Goal: Check status: Check status

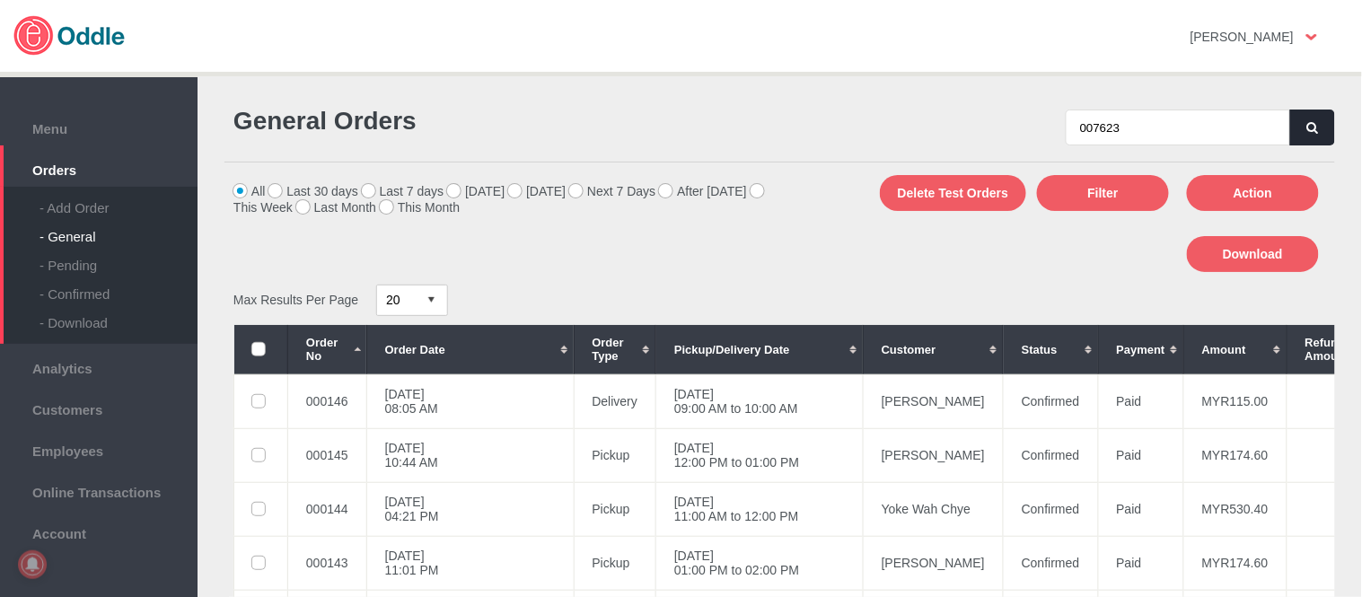
type input "007623"
click at [1293, 127] on button "button" at bounding box center [1312, 128] width 45 height 36
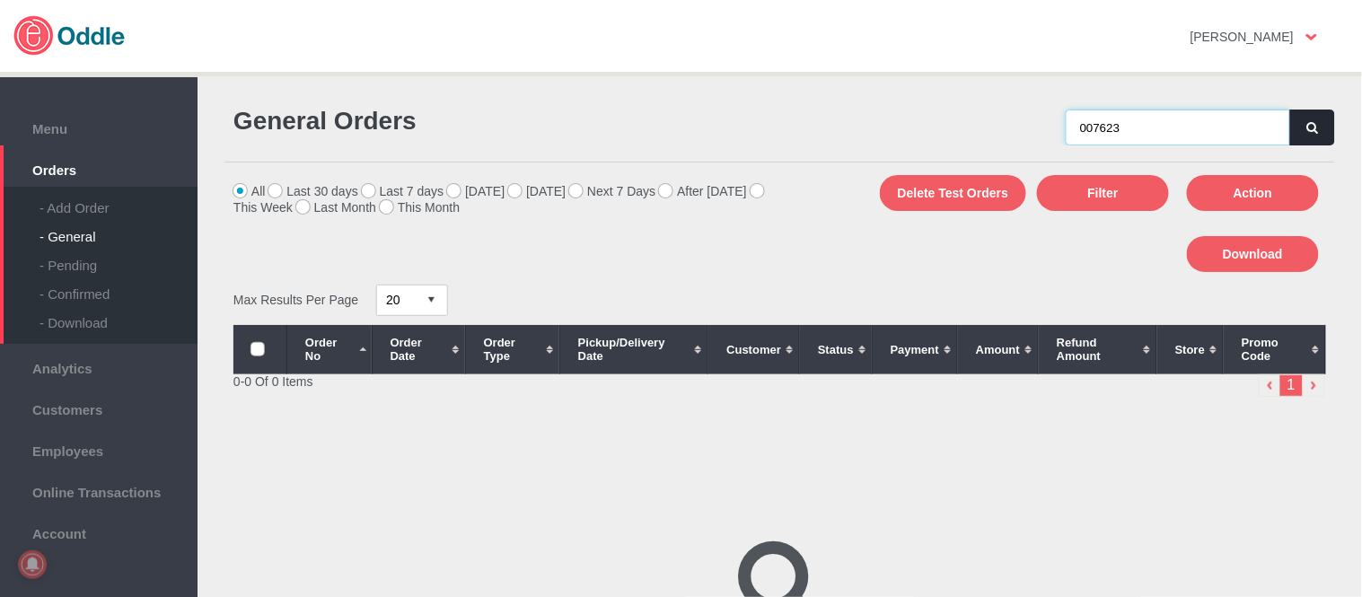
click at [1176, 122] on input "007623" at bounding box center [1177, 128] width 224 height 36
click at [1307, 136] on button "button" at bounding box center [1312, 128] width 45 height 36
click at [1304, 119] on button "button" at bounding box center [1312, 128] width 45 height 36
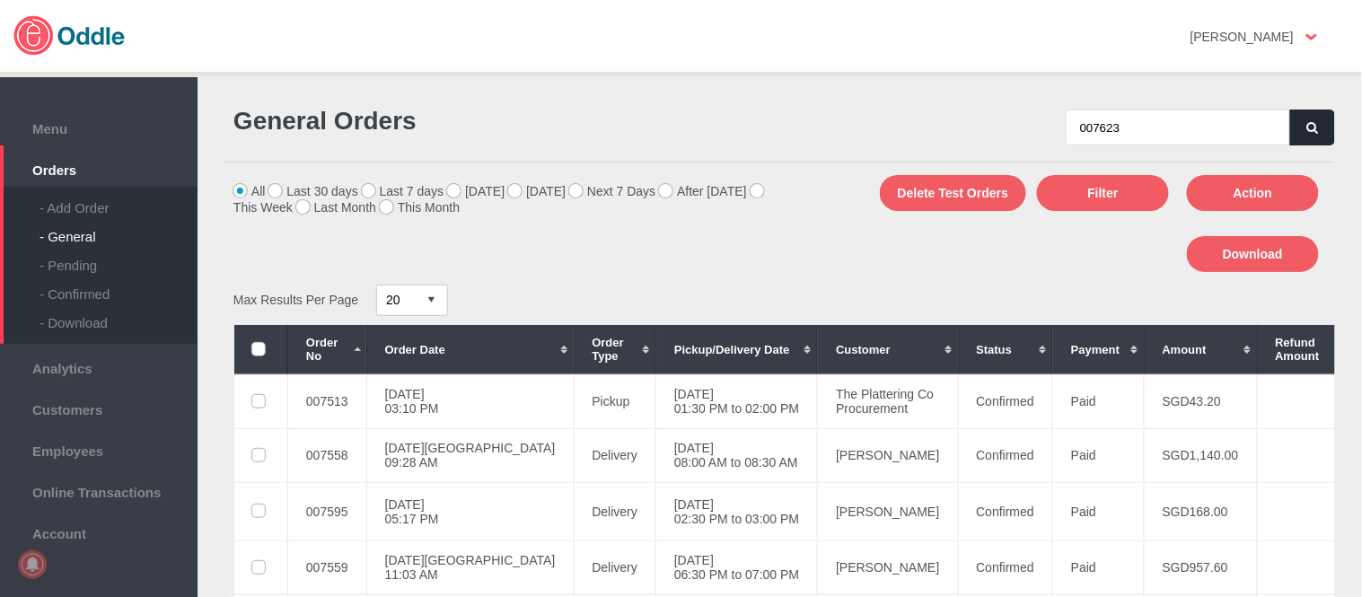
type input "007623"
click at [1322, 137] on button "button" at bounding box center [1312, 128] width 45 height 36
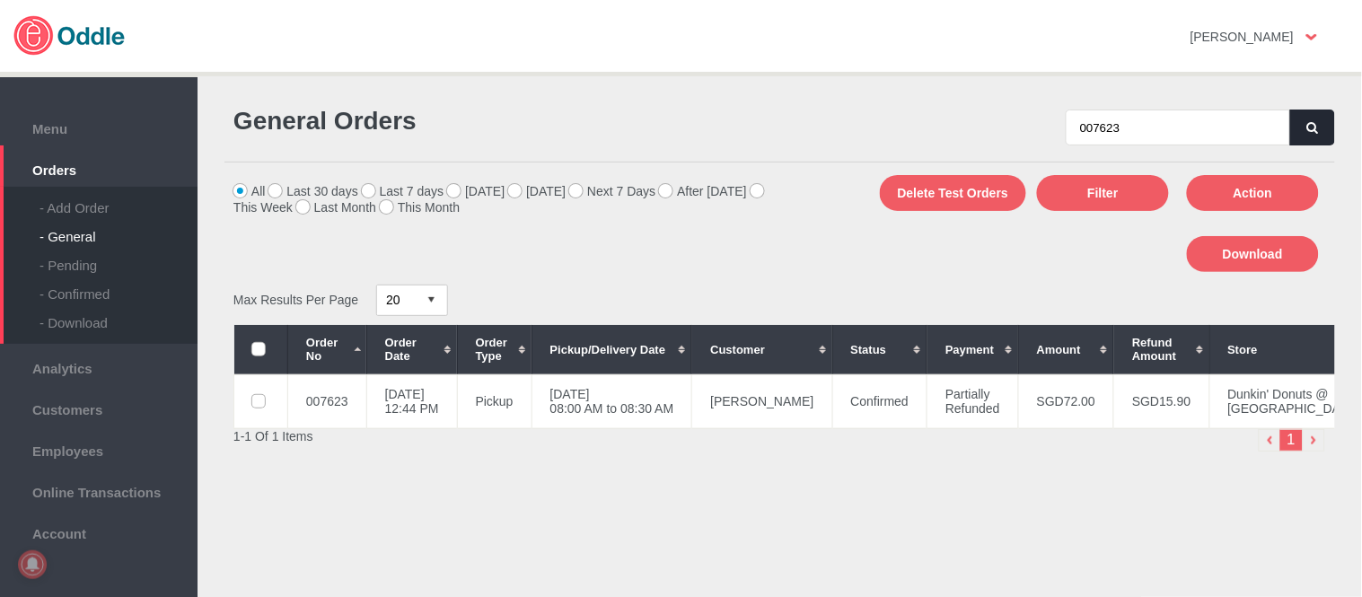
click at [692, 428] on td "05 Sep 2025, Fri 08:00 AM to 08:30 AM" at bounding box center [611, 401] width 161 height 54
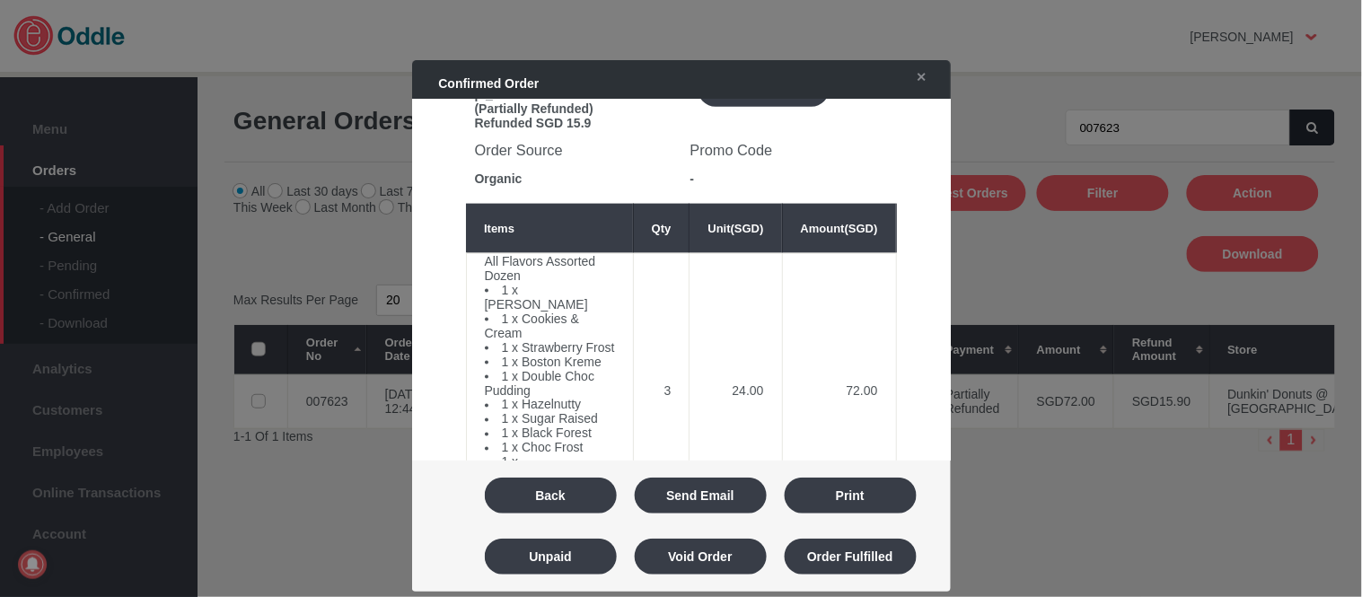
scroll to position [697, 0]
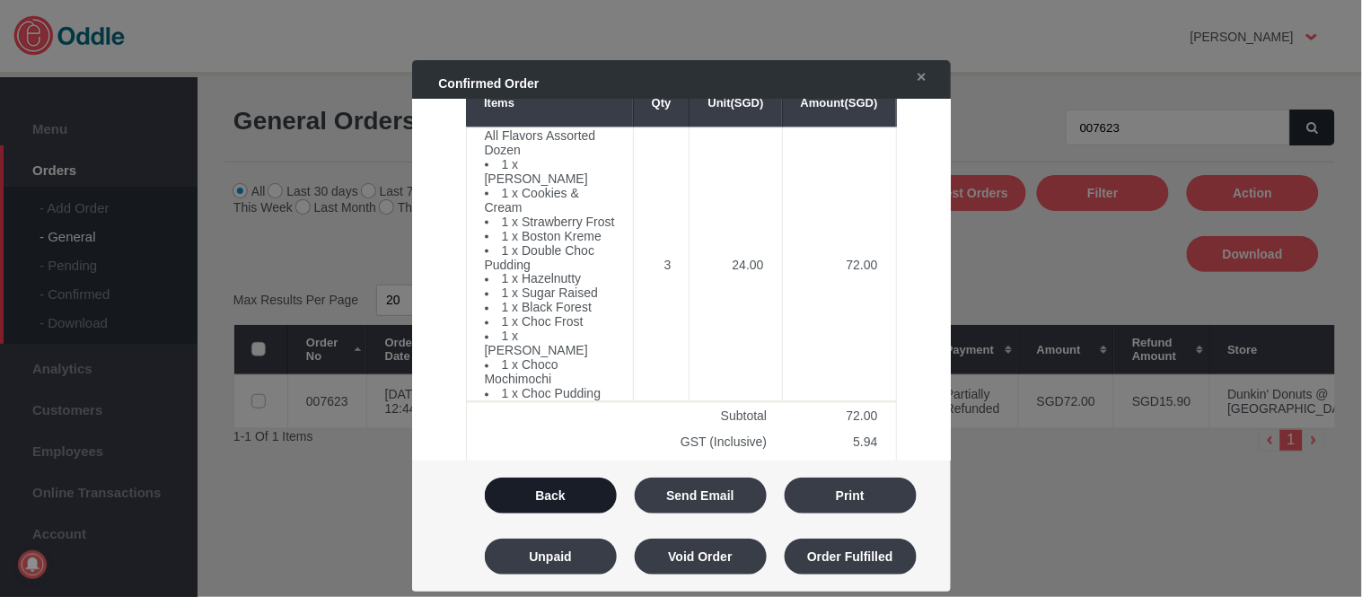
click at [572, 487] on button "Back" at bounding box center [551, 495] width 132 height 36
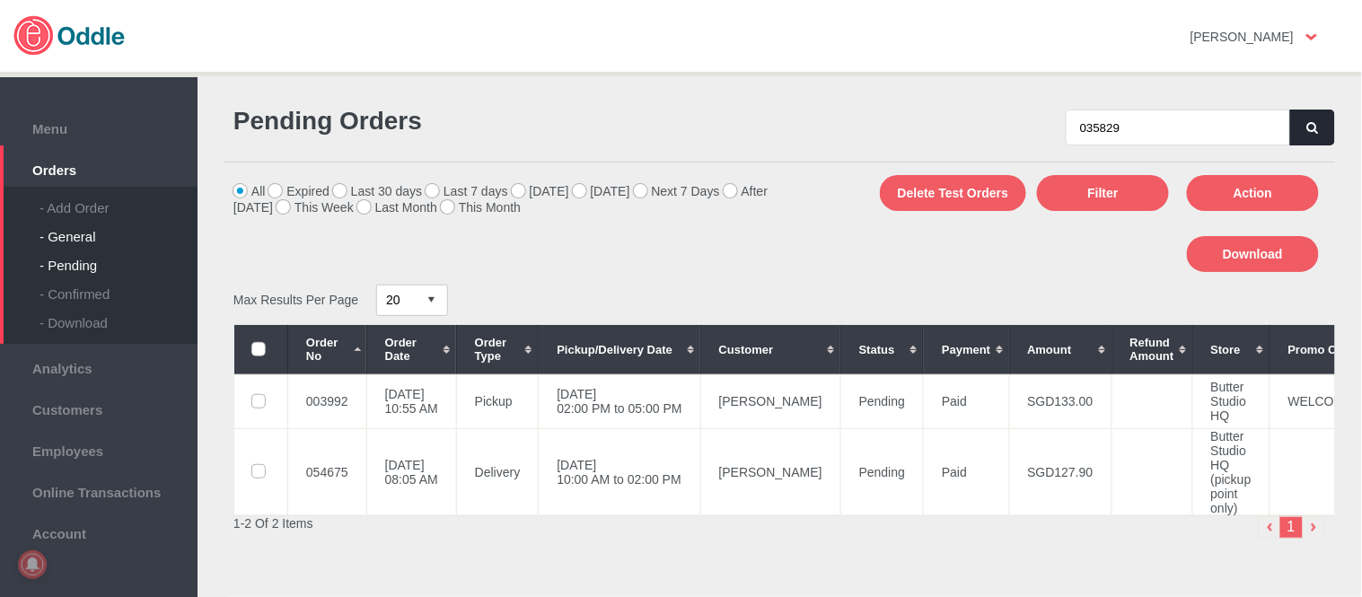
type input "035829"
click at [81, 238] on div "- General" at bounding box center [118, 229] width 158 height 29
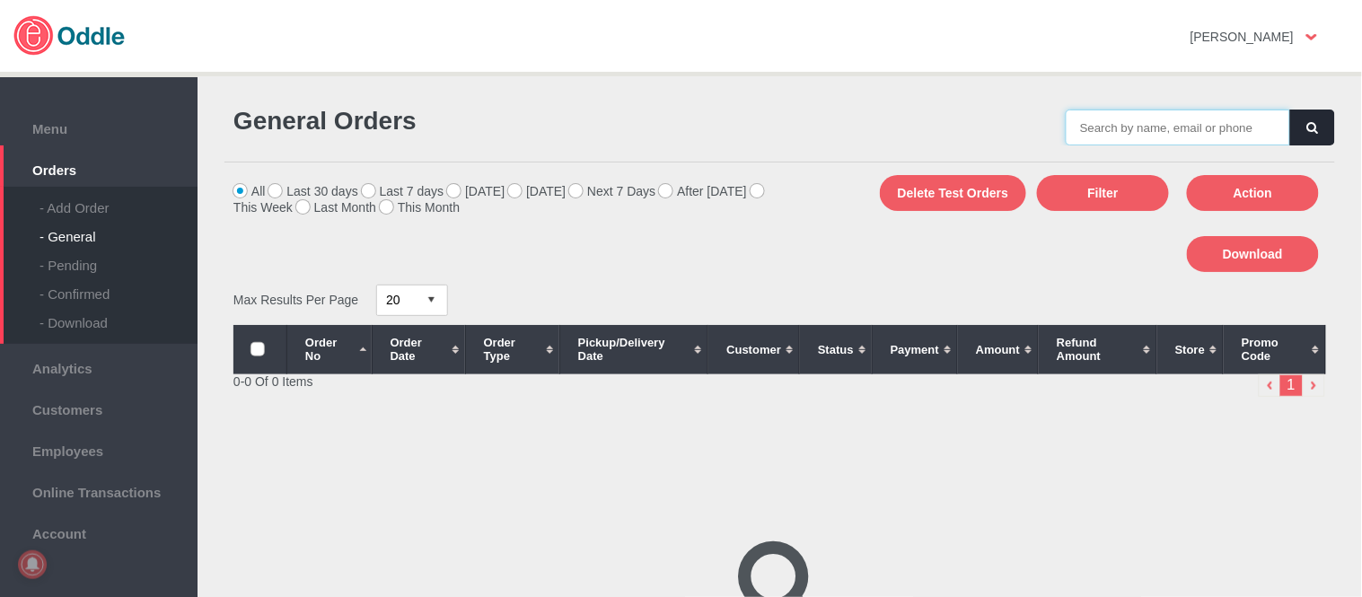
click at [1181, 123] on input "text" at bounding box center [1177, 128] width 224 height 36
paste input "035829"
type input "035829"
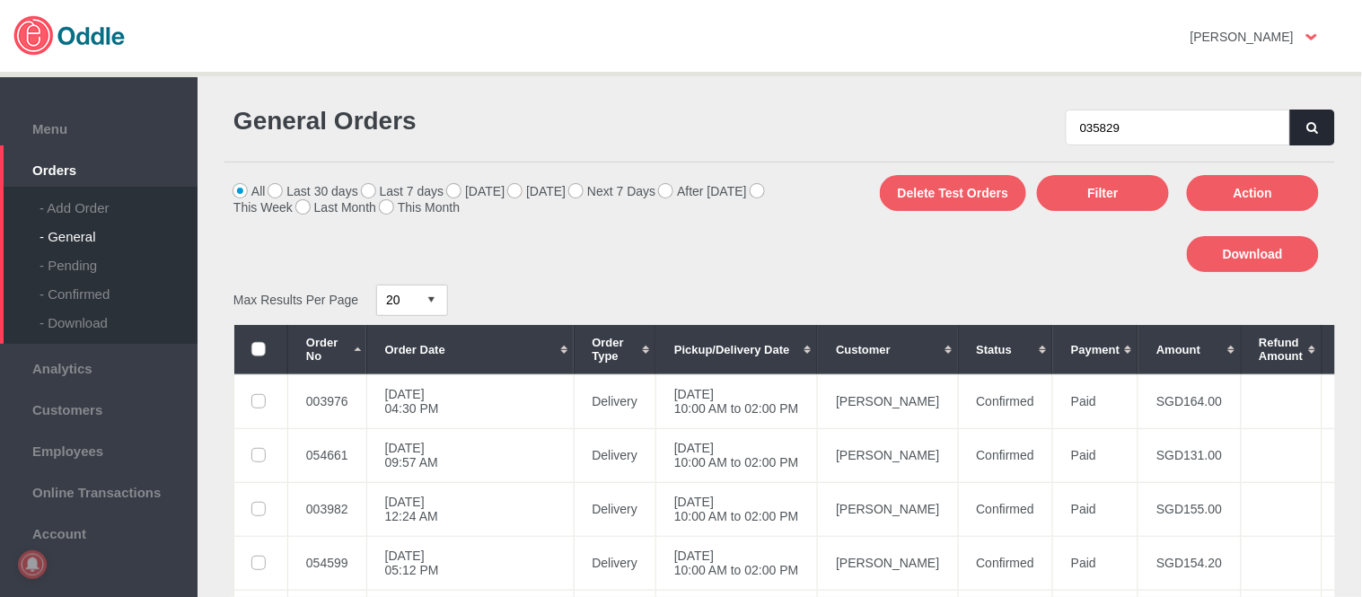
click at [1309, 132] on icon "button" at bounding box center [1312, 128] width 11 height 12
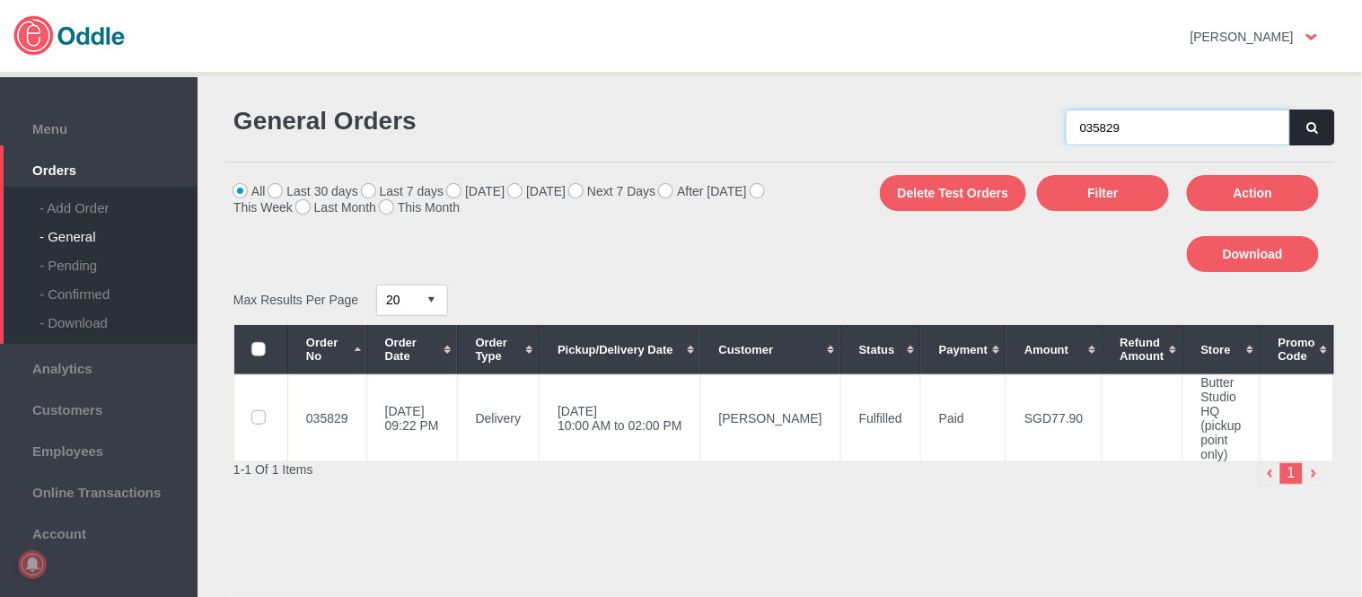
click at [1070, 128] on input "035829" at bounding box center [1177, 128] width 224 height 36
click at [1308, 122] on icon "button" at bounding box center [1312, 128] width 11 height 12
click at [837, 121] on div "035829" at bounding box center [1058, 118] width 556 height 56
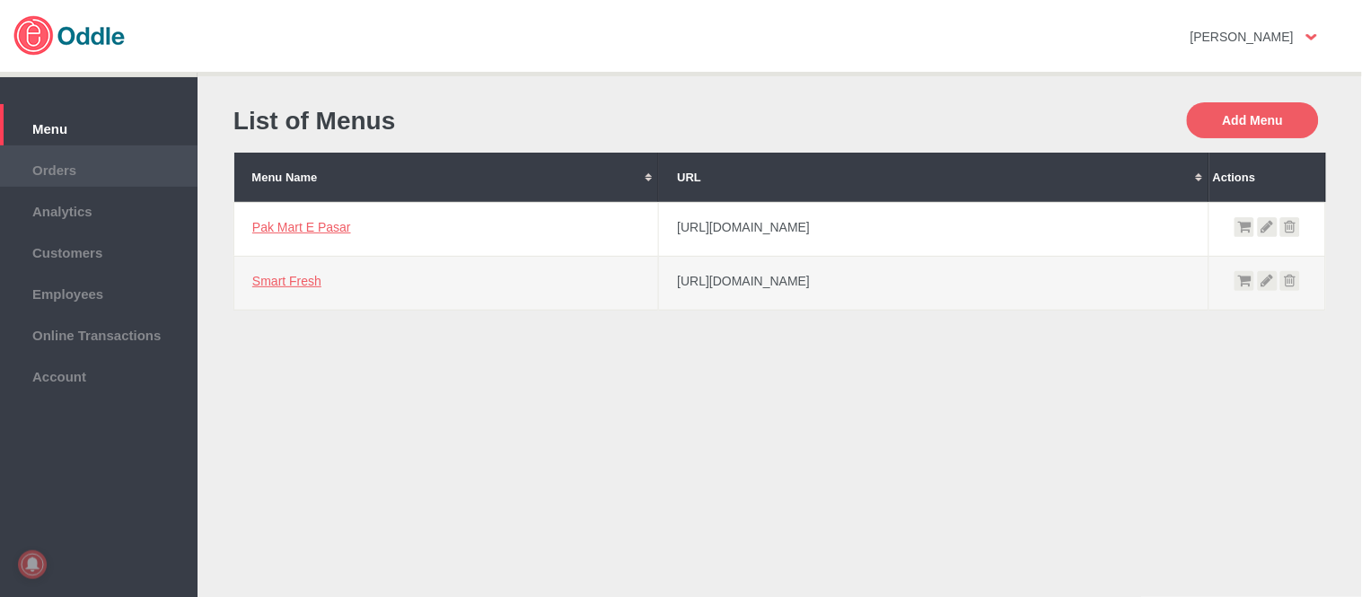
click at [88, 172] on span "Orders" at bounding box center [99, 168] width 180 height 20
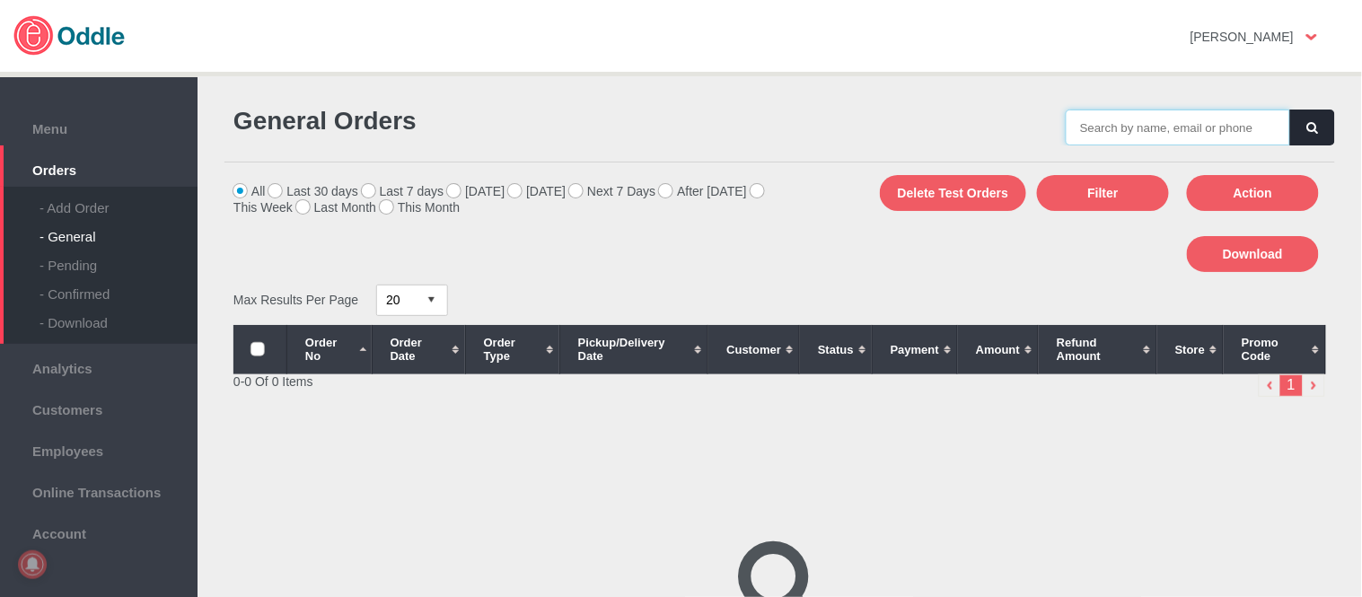
drag, startPoint x: 1164, startPoint y: 121, endPoint x: 1167, endPoint y: 103, distance: 18.2
click at [1164, 121] on input "text" at bounding box center [1177, 128] width 224 height 36
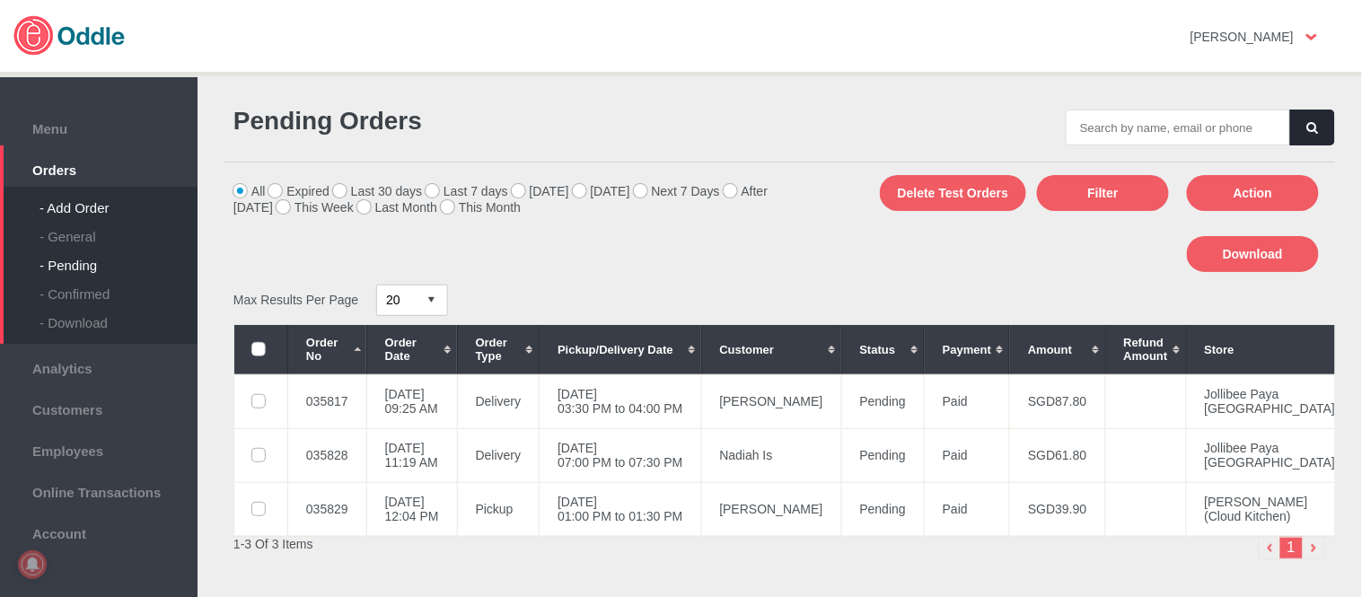
click at [83, 229] on div "- General" at bounding box center [118, 229] width 158 height 29
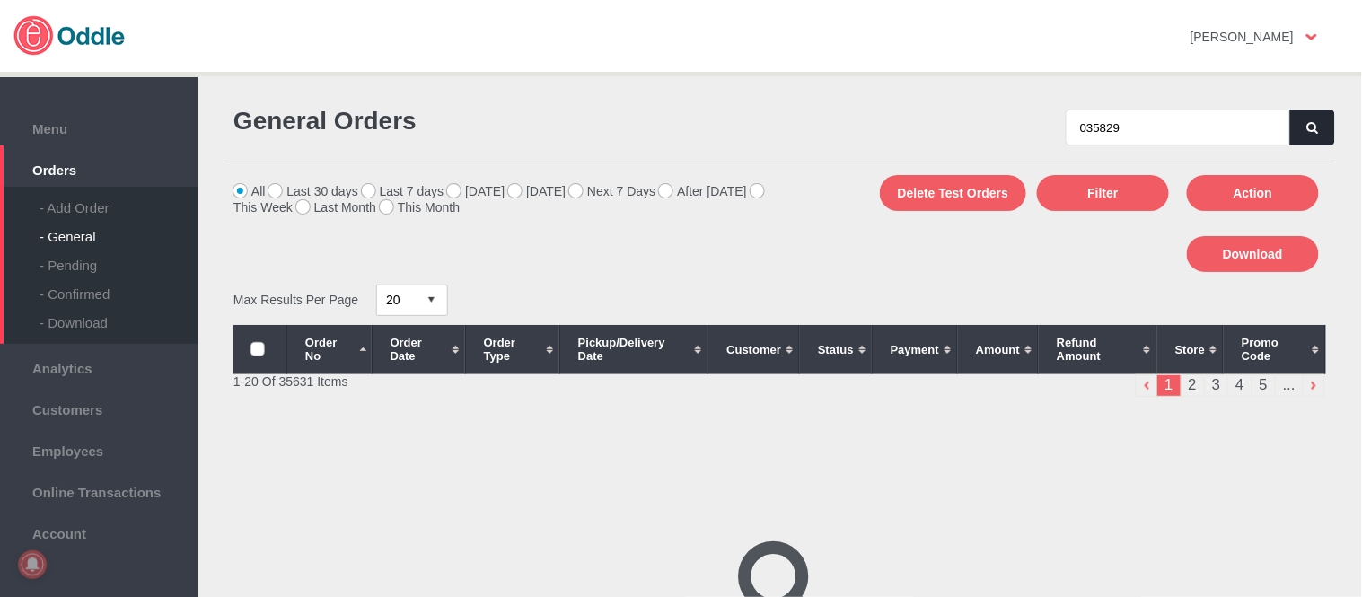
type input "035829"
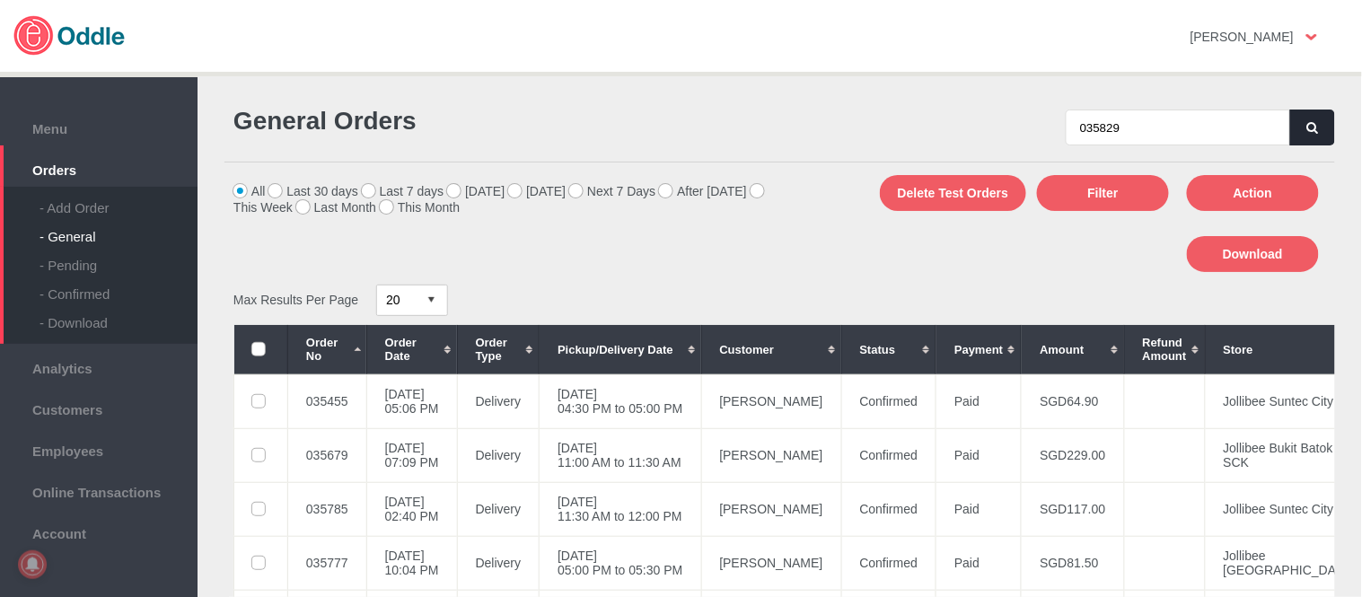
click at [1316, 118] on button "button" at bounding box center [1312, 128] width 45 height 36
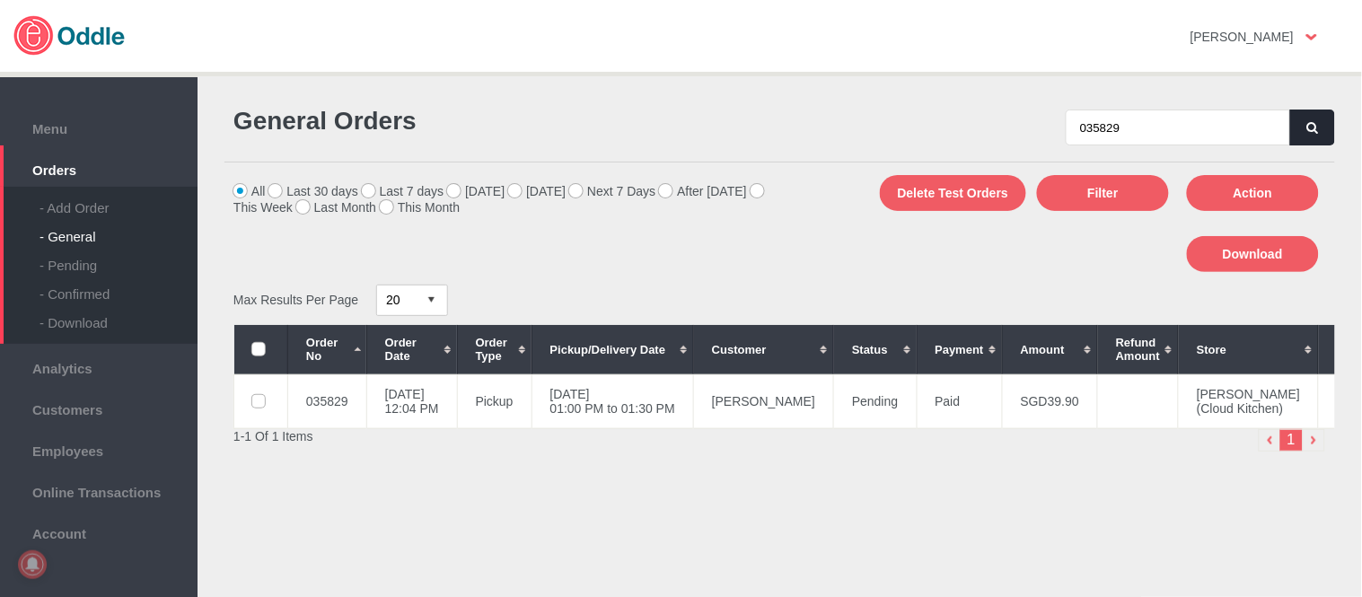
click at [677, 397] on td "[DATE] 01:00 PM to 01:30 PM" at bounding box center [612, 401] width 162 height 54
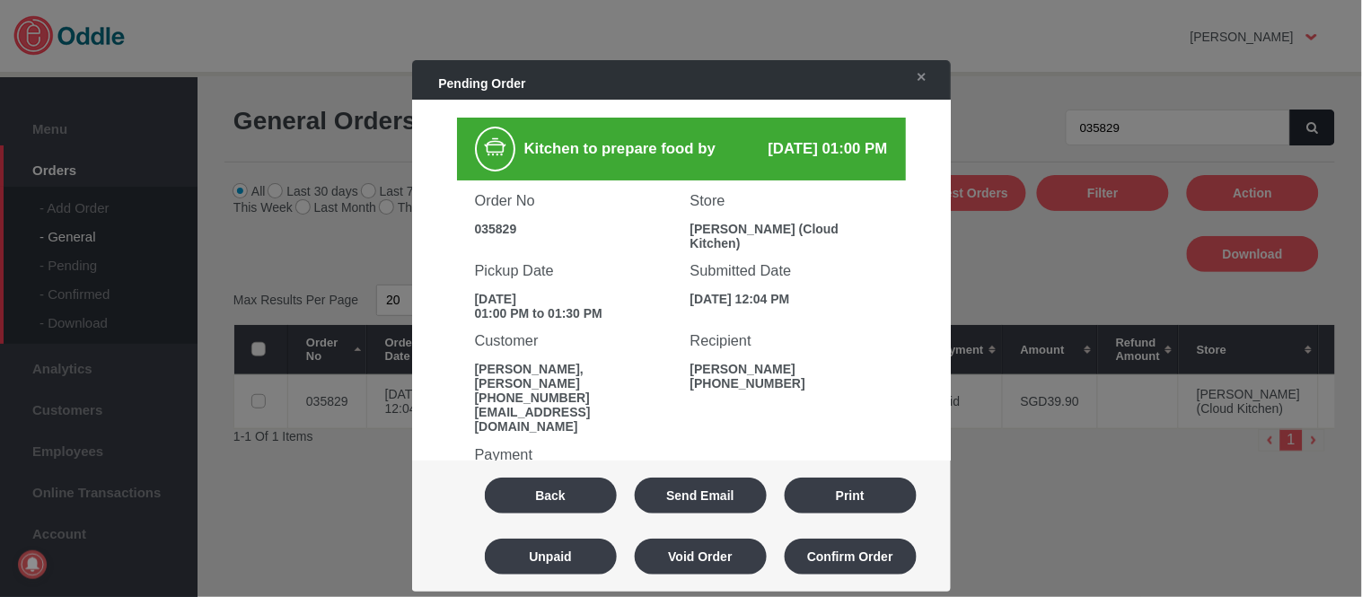
drag, startPoint x: 702, startPoint y: 224, endPoint x: 926, endPoint y: 229, distance: 224.4
click at [926, 229] on div "Kitchen to prepare food by 04 Sep 2025, 01:00 PM Order No 035829 Store Jollibee…" at bounding box center [681, 592] width 503 height 985
copy div "[PERSON_NAME] (Cloud Kitchen)"
click at [476, 222] on div "035829" at bounding box center [573, 229] width 197 height 14
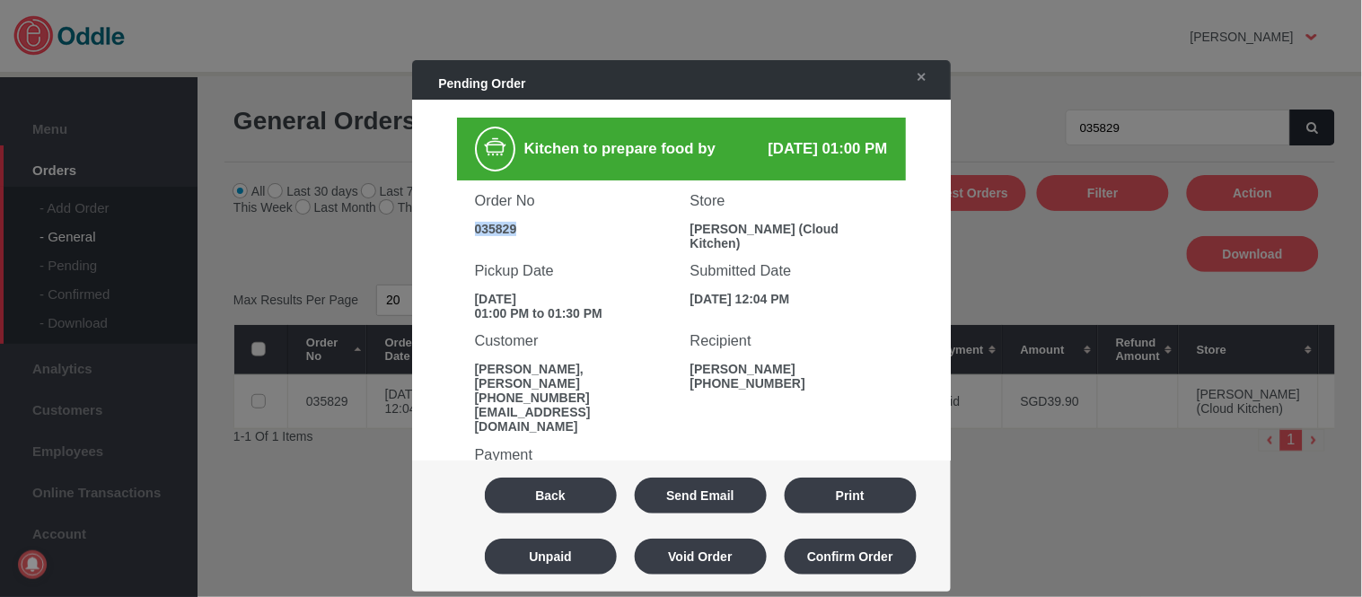
copy div "035829"
click at [581, 494] on button "Back" at bounding box center [551, 495] width 132 height 36
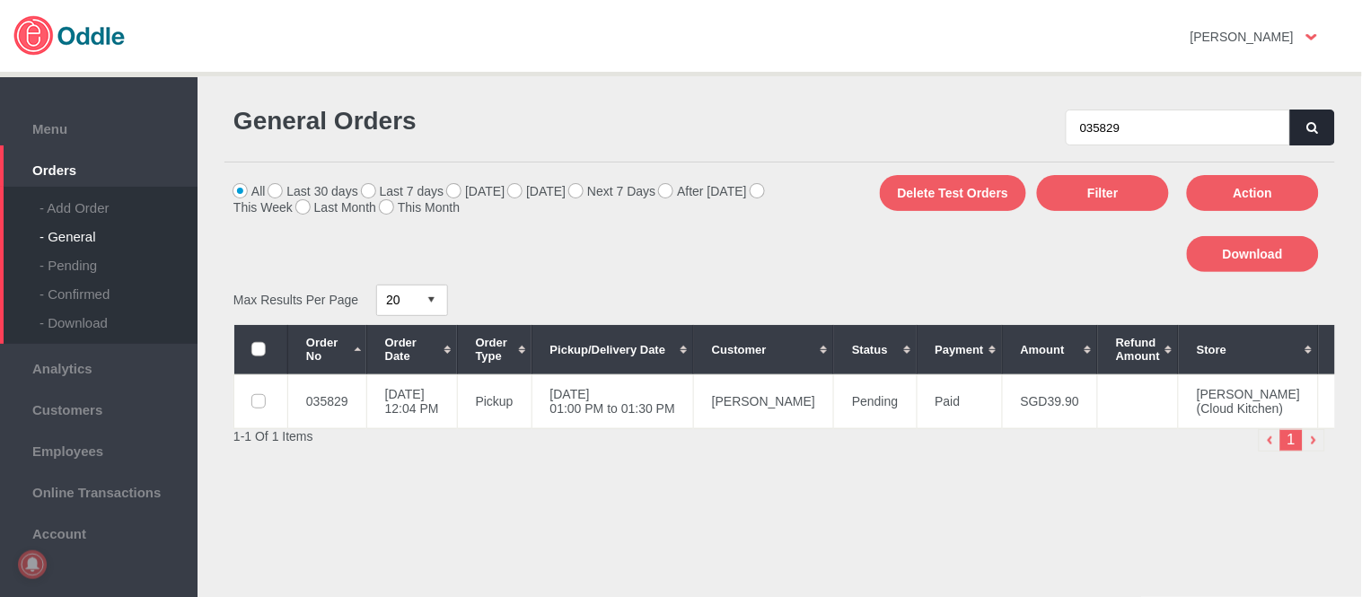
click at [1298, 129] on button "button" at bounding box center [1312, 128] width 45 height 36
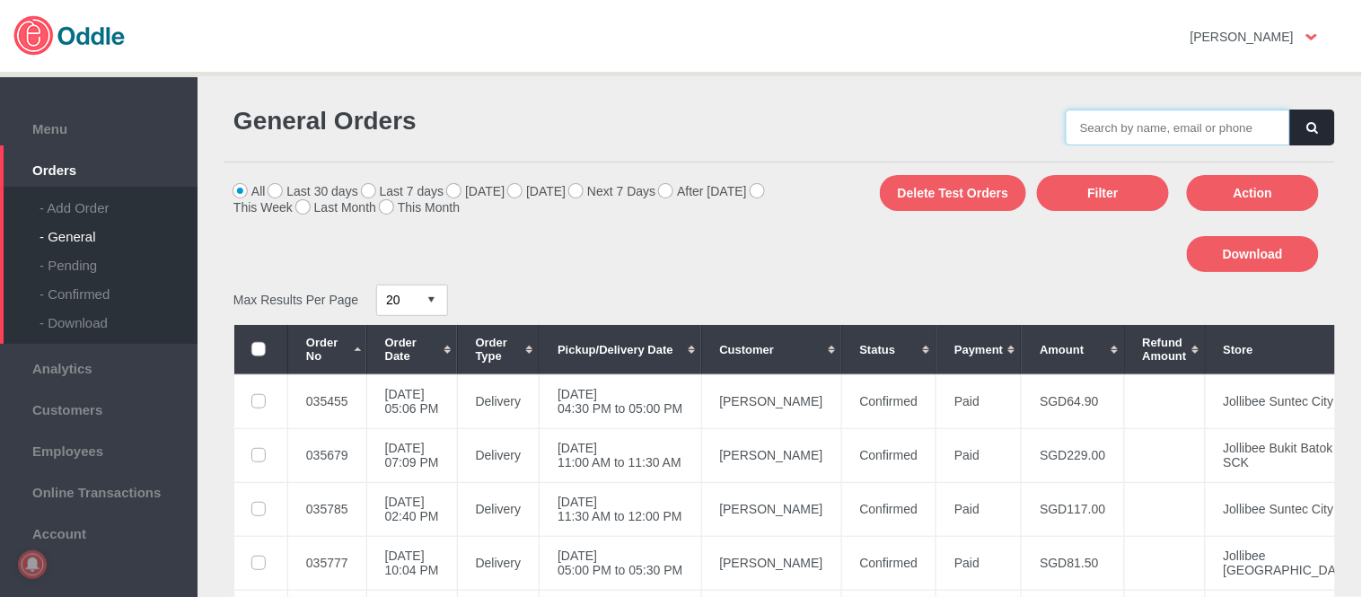
drag, startPoint x: 1195, startPoint y: 128, endPoint x: 1290, endPoint y: 135, distance: 95.3
click at [1195, 128] on input "text" at bounding box center [1177, 128] width 224 height 36
paste input "035829"
type input "035829"
click at [1313, 138] on button "button" at bounding box center [1312, 128] width 45 height 36
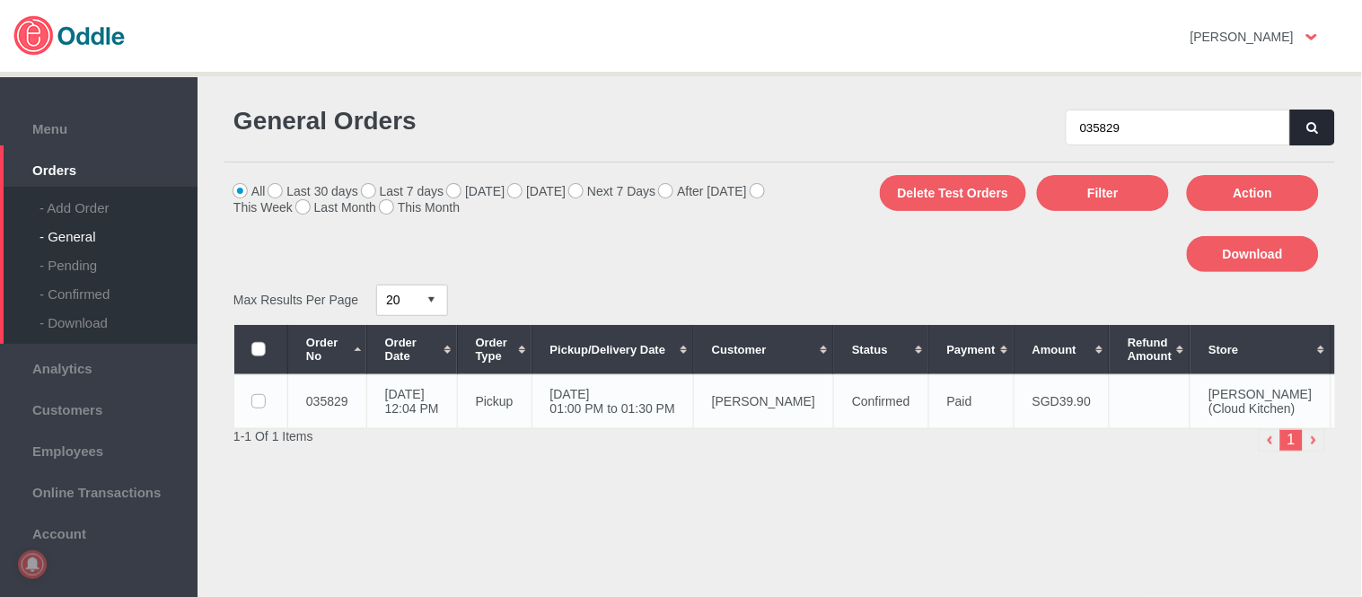
click at [661, 419] on td "04 Sep 2025, Thu 01:00 PM to 01:30 PM" at bounding box center [612, 401] width 162 height 54
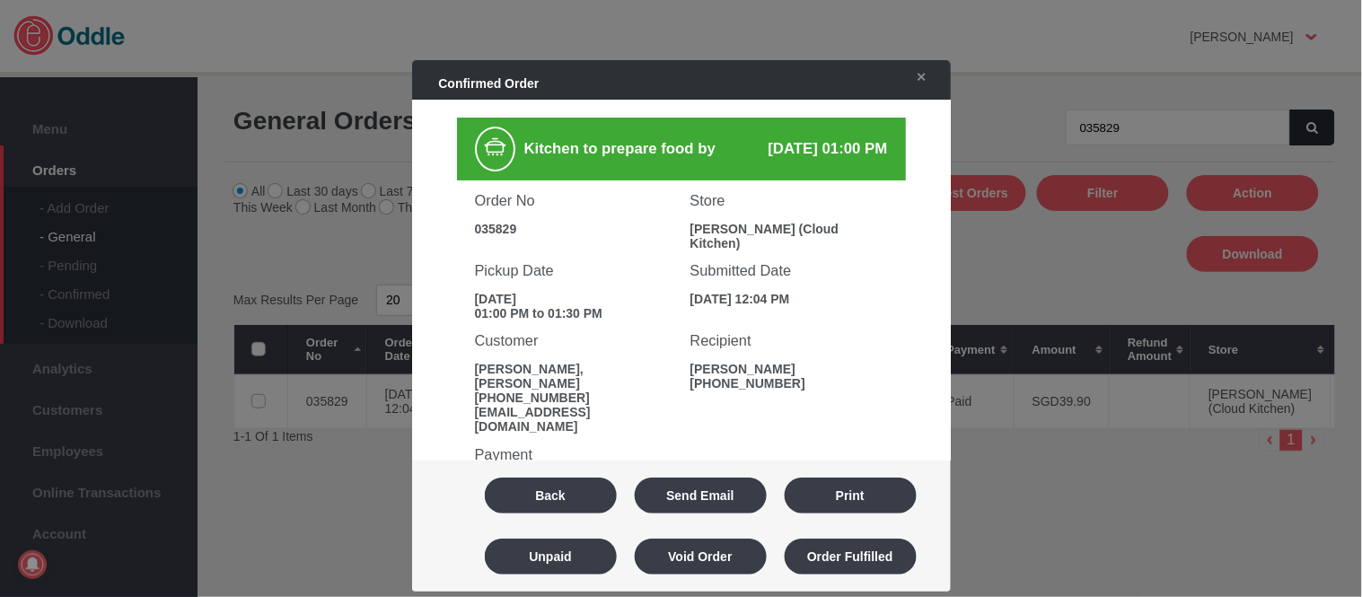
drag, startPoint x: 682, startPoint y: 225, endPoint x: 904, endPoint y: 227, distance: 221.7
copy div "[PERSON_NAME] (Cloud Kitchen)"
click at [491, 214] on div "Order No 035829" at bounding box center [573, 208] width 215 height 56
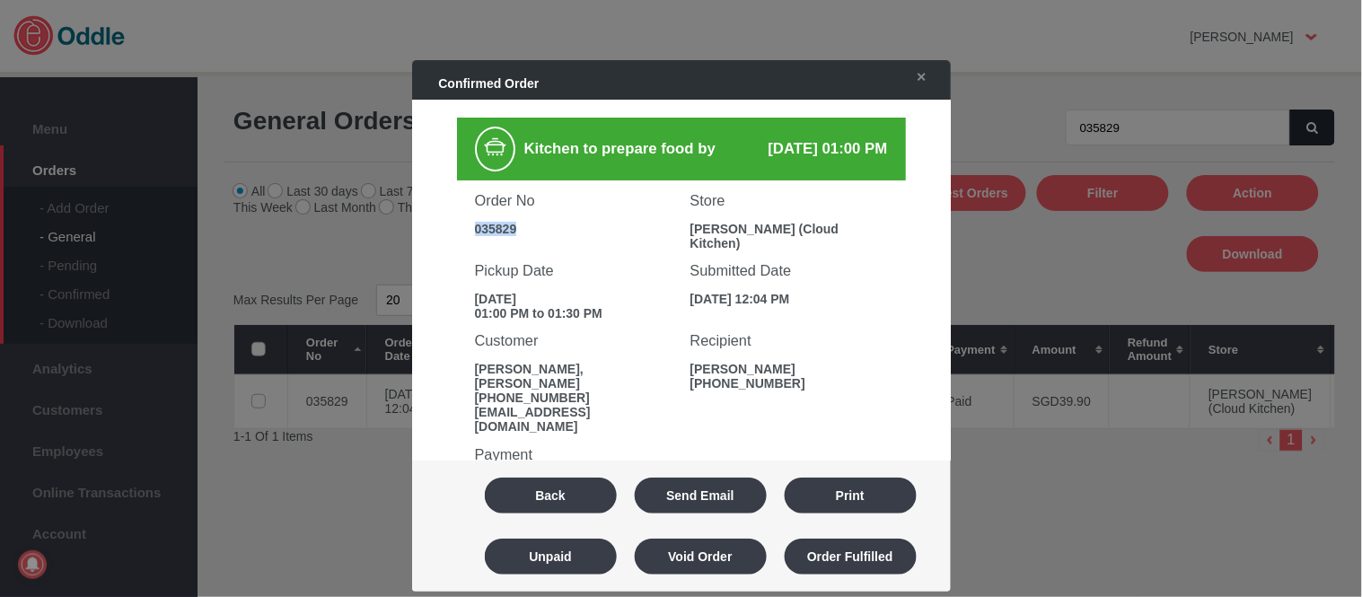
copy div "035829"
click at [573, 496] on button "Back" at bounding box center [551, 495] width 132 height 36
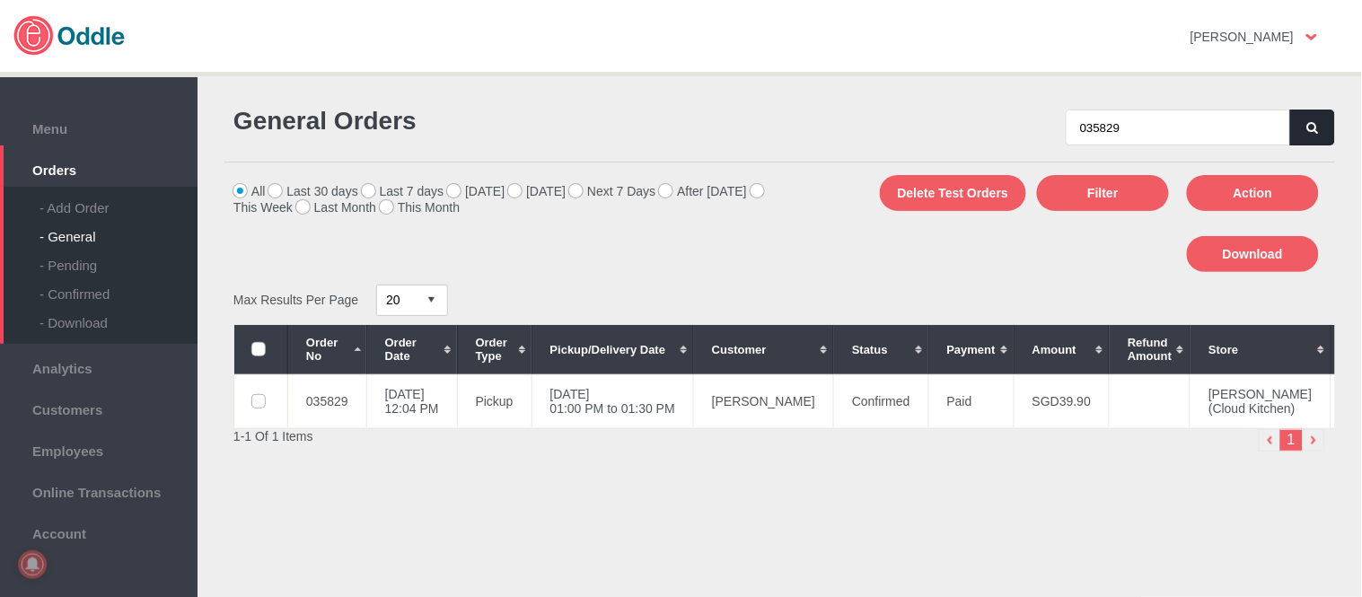
click at [1306, 113] on button "button" at bounding box center [1312, 128] width 45 height 36
drag, startPoint x: 997, startPoint y: 129, endPoint x: 962, endPoint y: 129, distance: 35.0
click at [962, 129] on div "035829" at bounding box center [1058, 118] width 556 height 56
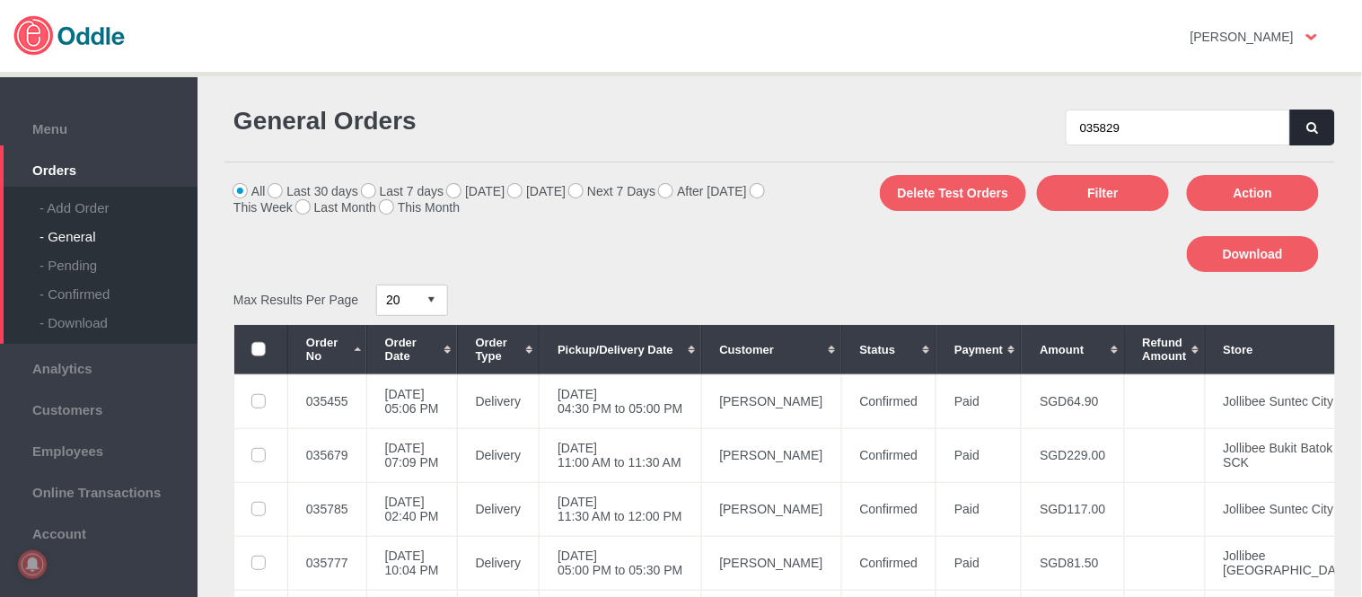
type input "035829"
click at [1307, 128] on icon "button" at bounding box center [1312, 128] width 11 height 12
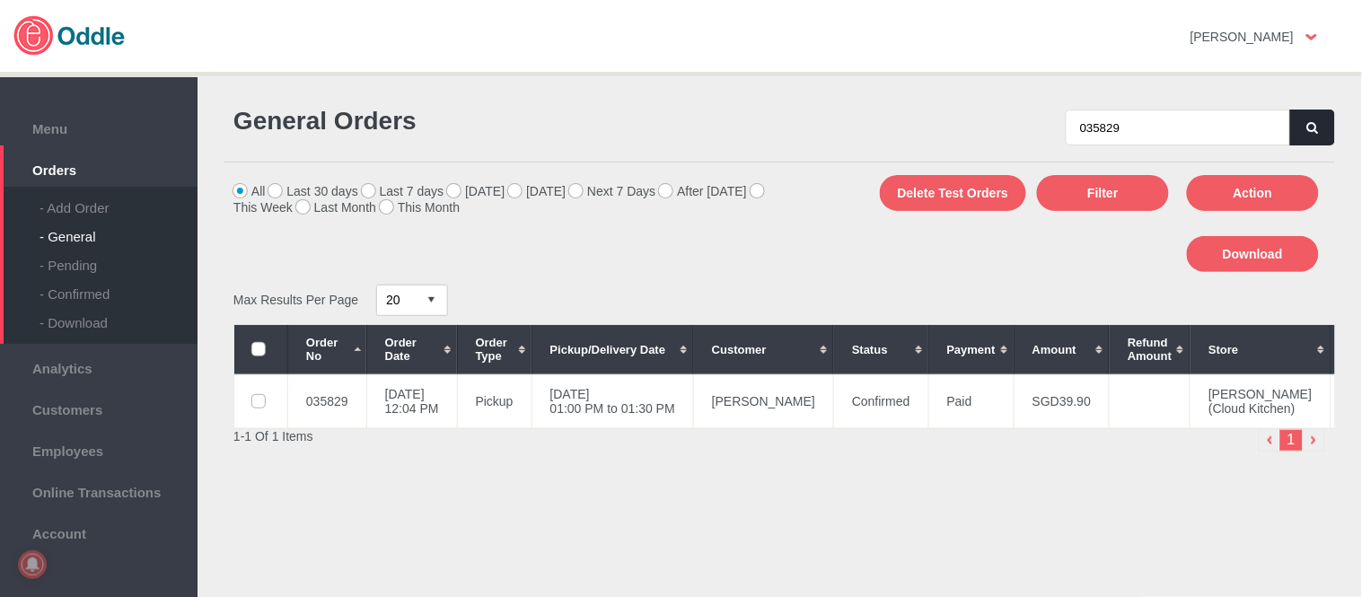
click at [1305, 135] on button "button" at bounding box center [1312, 128] width 45 height 36
click at [1102, 136] on input "035829" at bounding box center [1177, 128] width 224 height 36
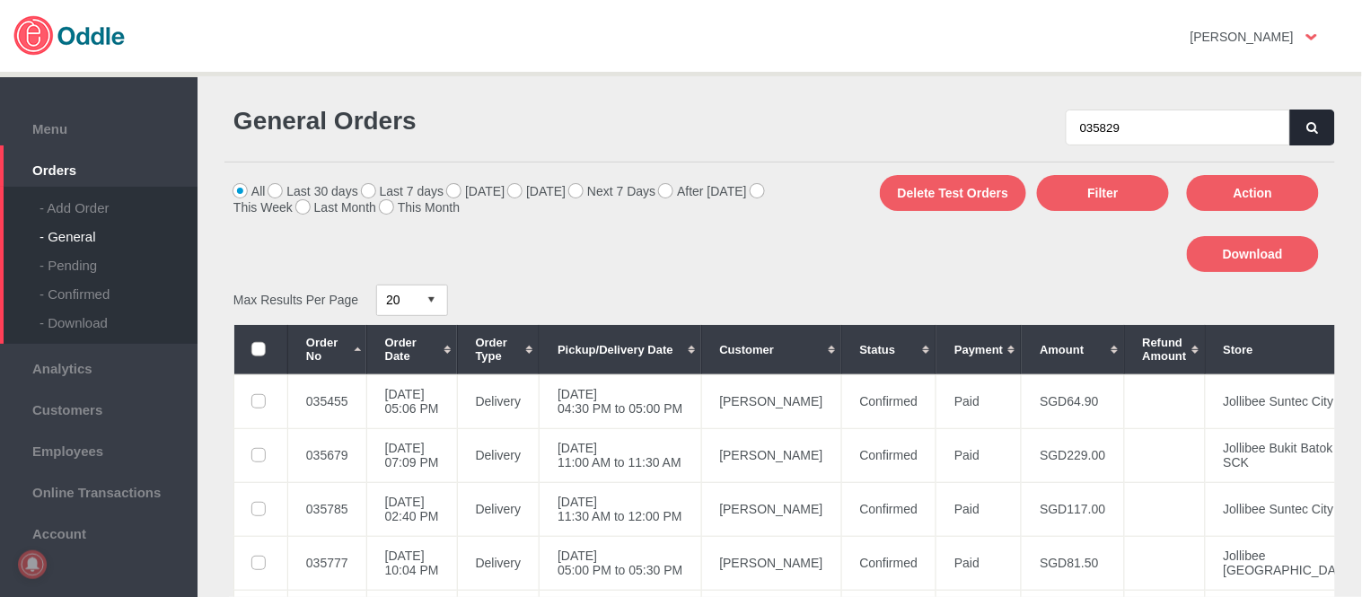
type input "035829"
click at [1291, 119] on button "button" at bounding box center [1312, 128] width 45 height 36
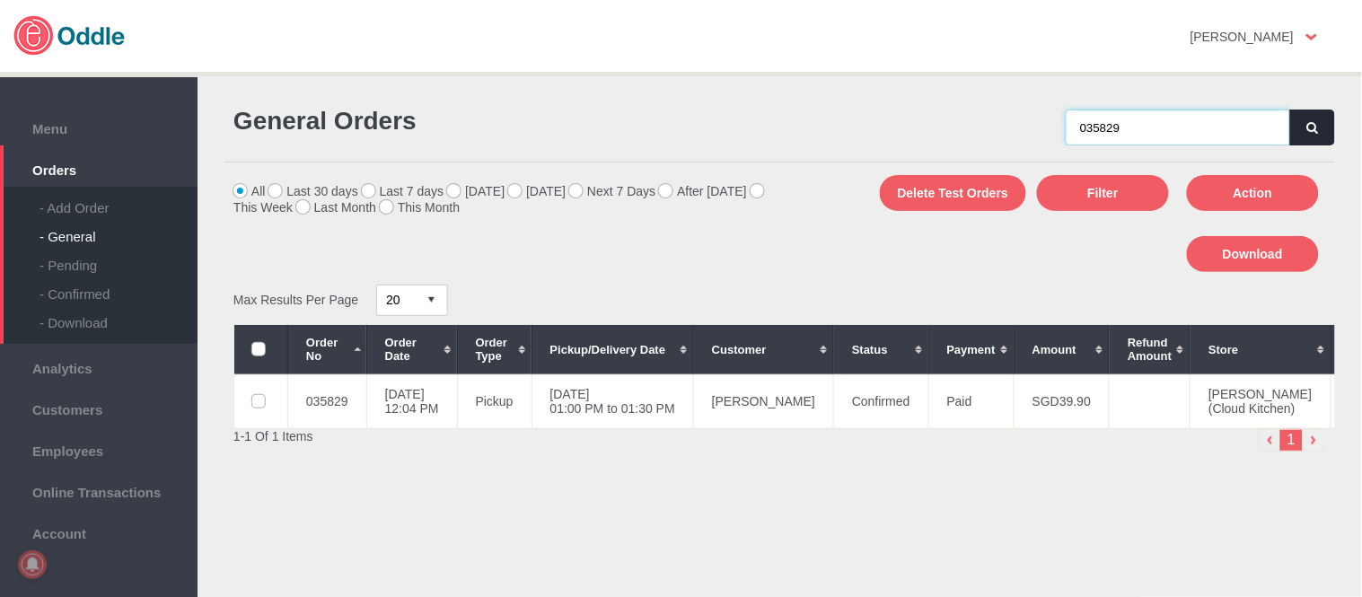
drag, startPoint x: 1153, startPoint y: 122, endPoint x: 956, endPoint y: 123, distance: 197.5
click at [956, 123] on div "035829" at bounding box center [1058, 118] width 556 height 56
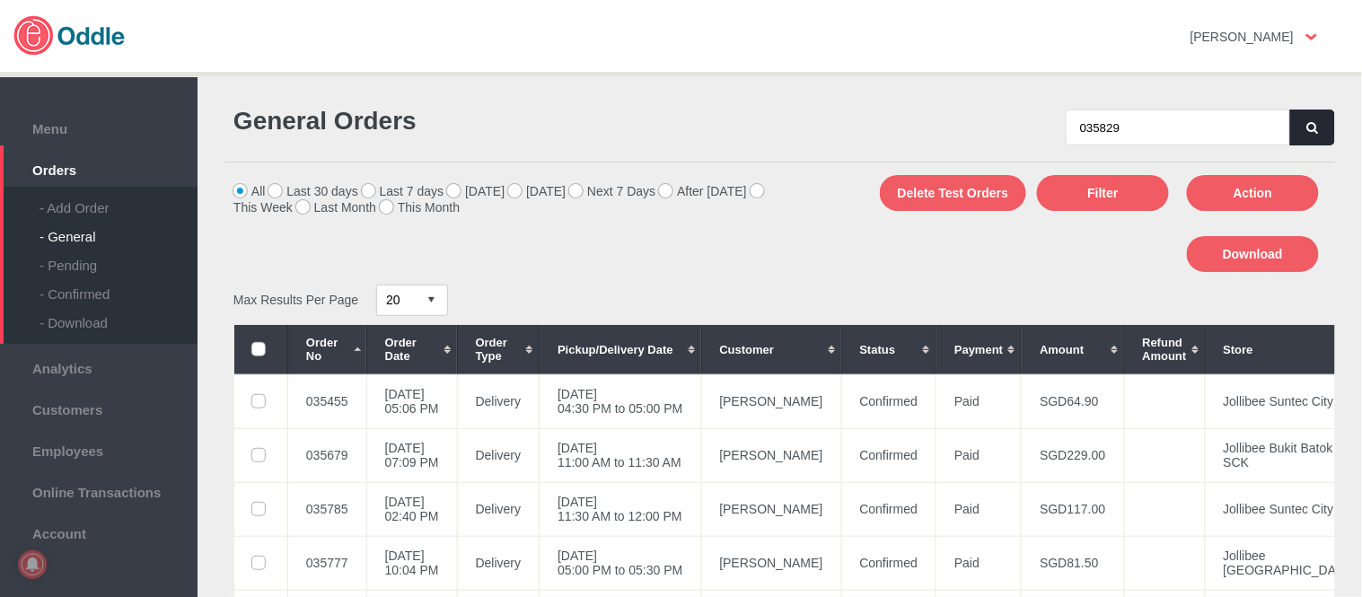
type input "035829"
click at [1300, 131] on button "button" at bounding box center [1312, 128] width 45 height 36
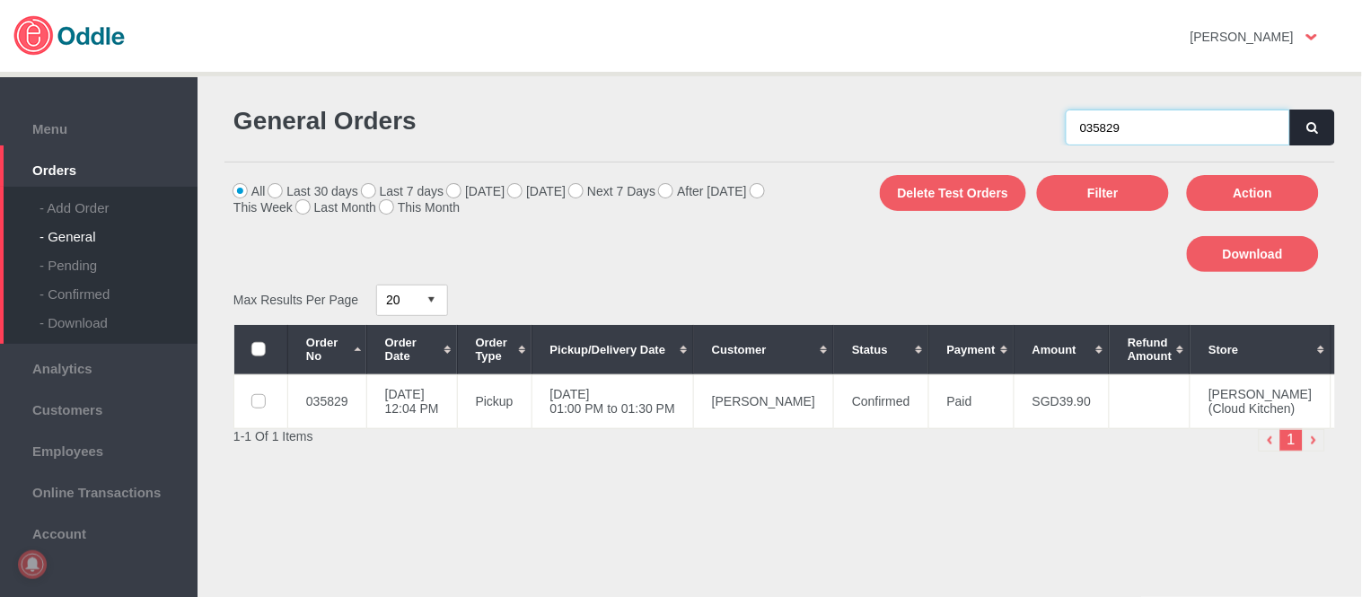
drag, startPoint x: 992, startPoint y: 122, endPoint x: 976, endPoint y: 119, distance: 16.4
click at [956, 120] on div "035829" at bounding box center [1058, 118] width 556 height 56
paste input "035829"
type input "035829"
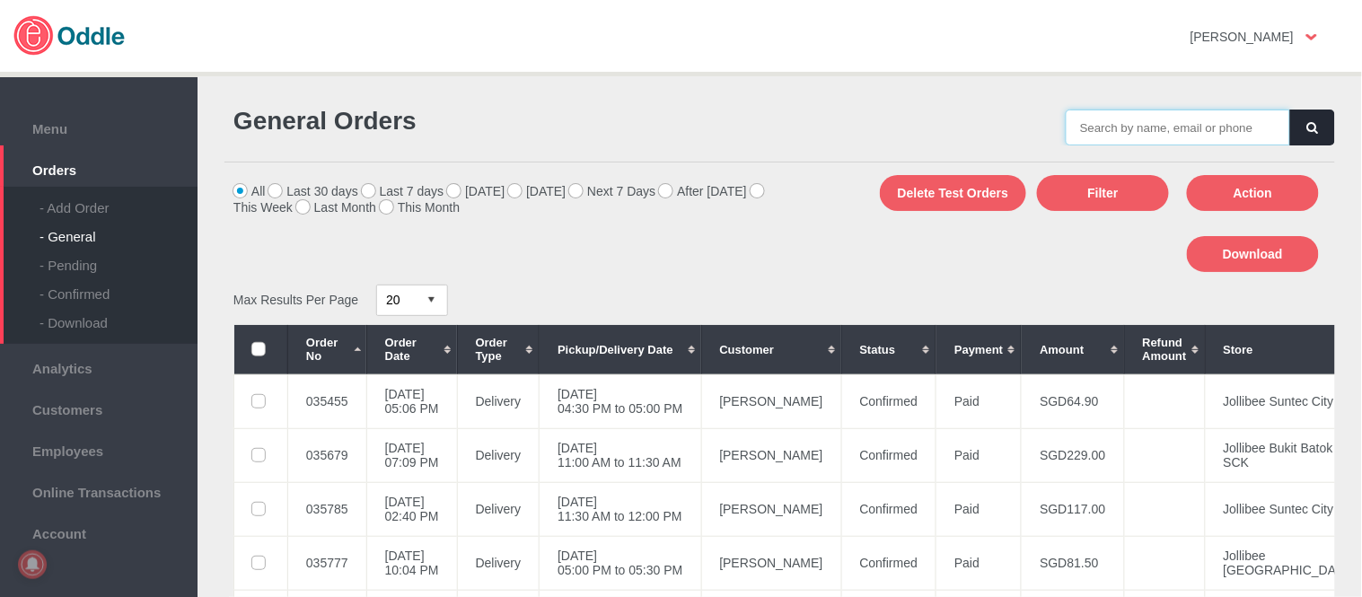
drag, startPoint x: 0, startPoint y: 0, endPoint x: 1205, endPoint y: 127, distance: 1211.1
click at [1205, 127] on input "text" at bounding box center [1177, 128] width 224 height 36
paste input "035829"
type input "035829"
click at [1310, 128] on icon "button" at bounding box center [1312, 128] width 11 height 12
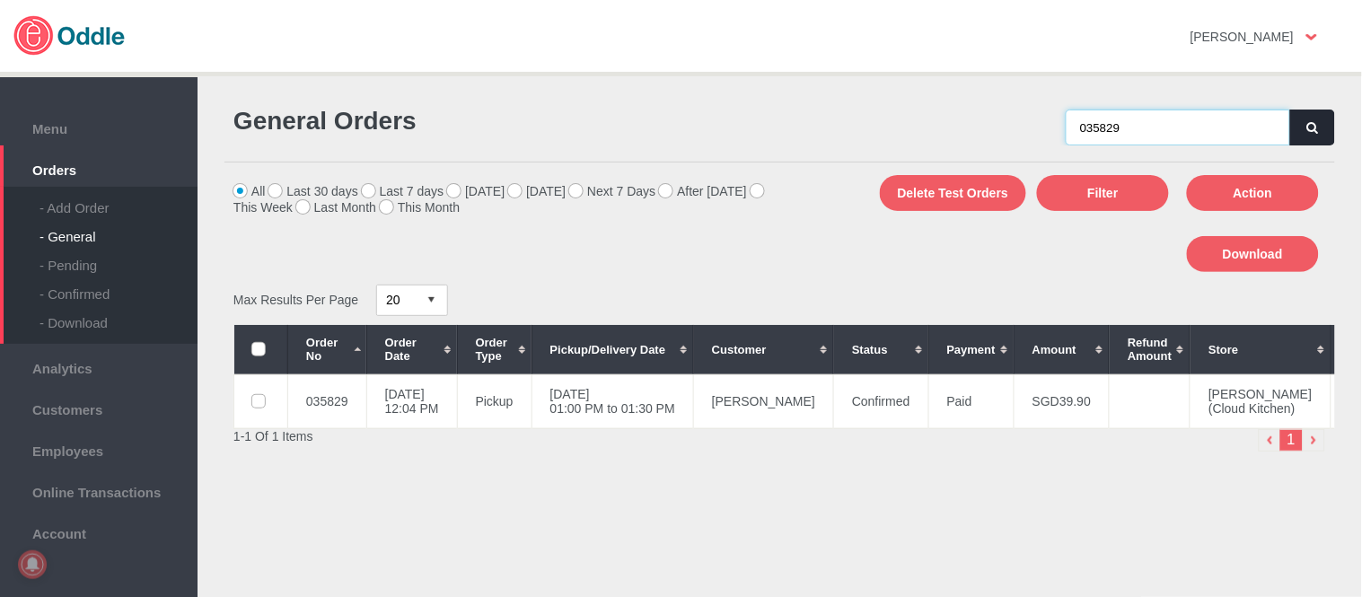
drag, startPoint x: 1164, startPoint y: 110, endPoint x: 890, endPoint y: 109, distance: 273.8
click at [889, 108] on div "035829" at bounding box center [1058, 118] width 556 height 56
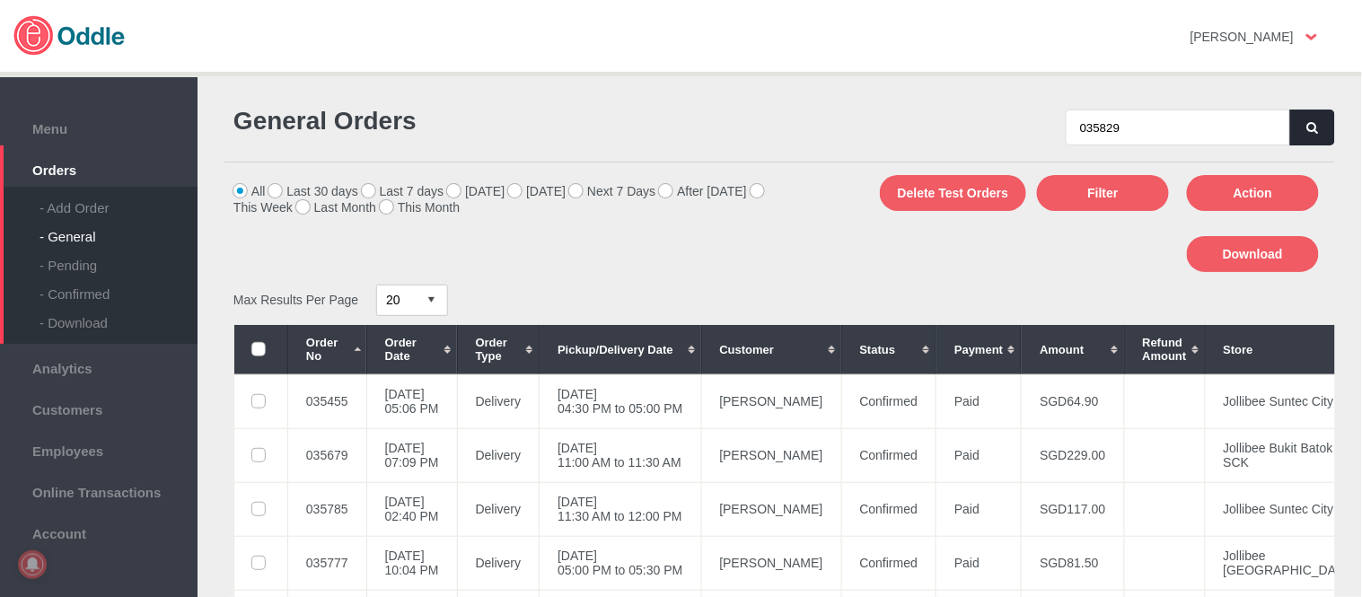
type input "035829"
click at [1306, 118] on button "button" at bounding box center [1312, 128] width 45 height 36
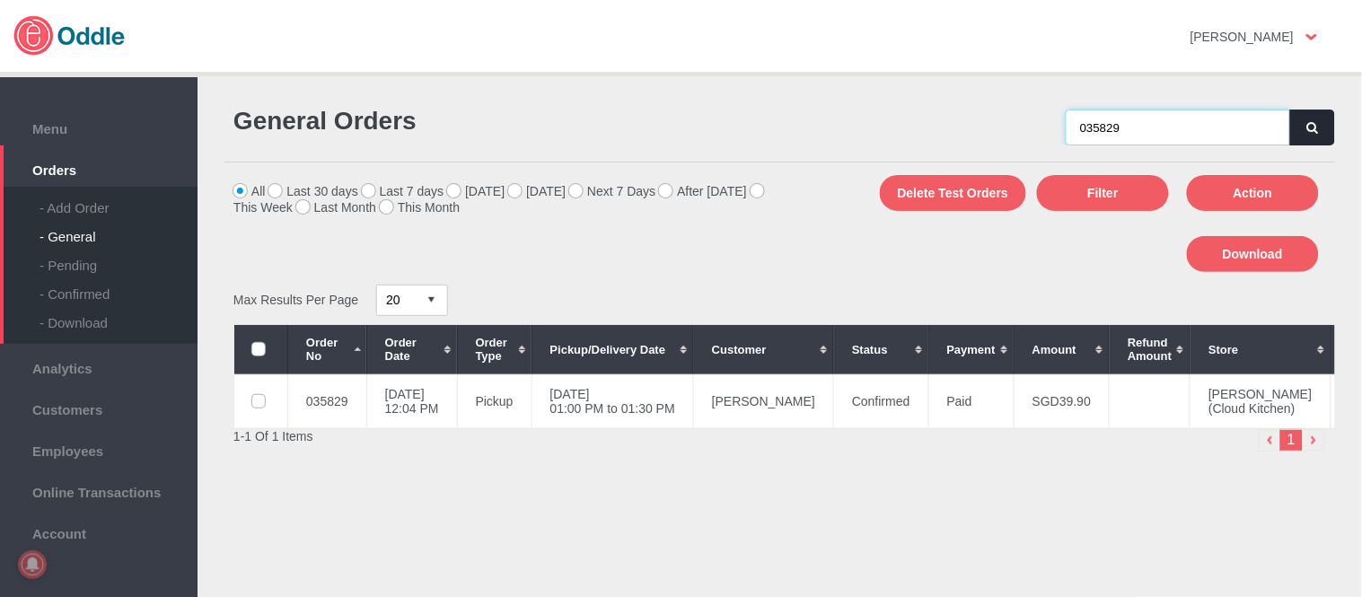
drag, startPoint x: 950, startPoint y: 120, endPoint x: 904, endPoint y: 123, distance: 45.9
click at [904, 123] on div "035829" at bounding box center [1058, 118] width 556 height 56
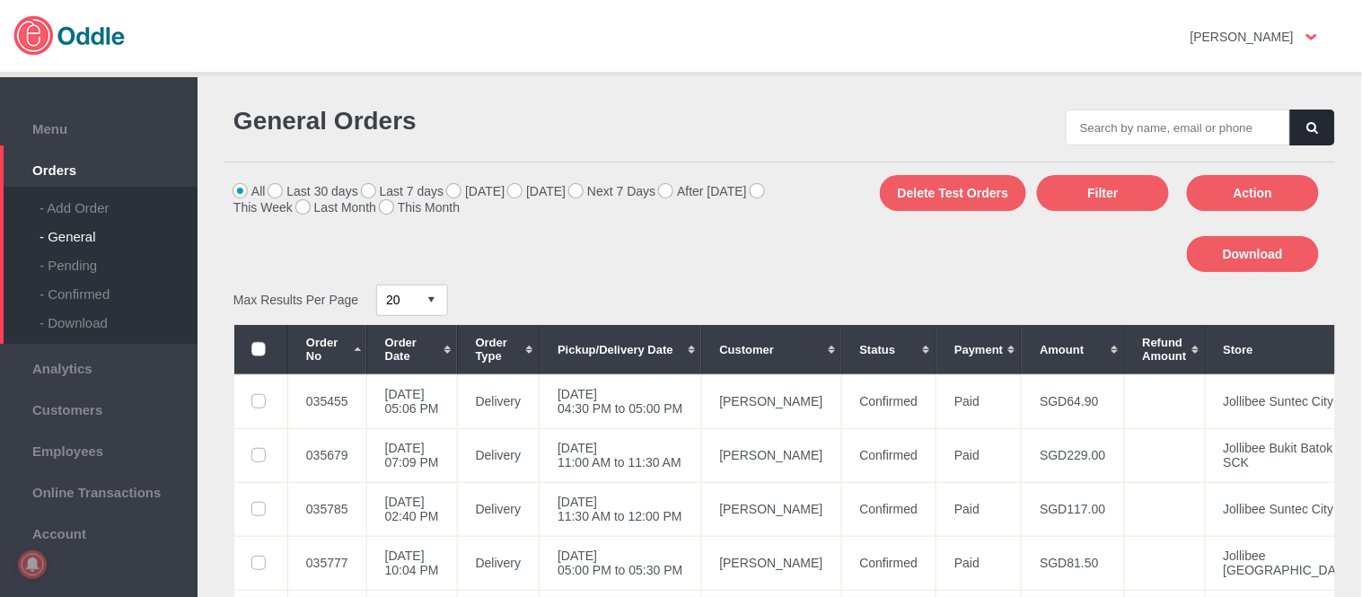
click at [1170, 145] on div "General Orders" at bounding box center [779, 126] width 1110 height 73
drag, startPoint x: 1176, startPoint y: 133, endPoint x: 1233, endPoint y: 132, distance: 57.5
click at [1177, 133] on input "text" at bounding box center [1177, 128] width 224 height 36
paste input "035829"
type input "035829"
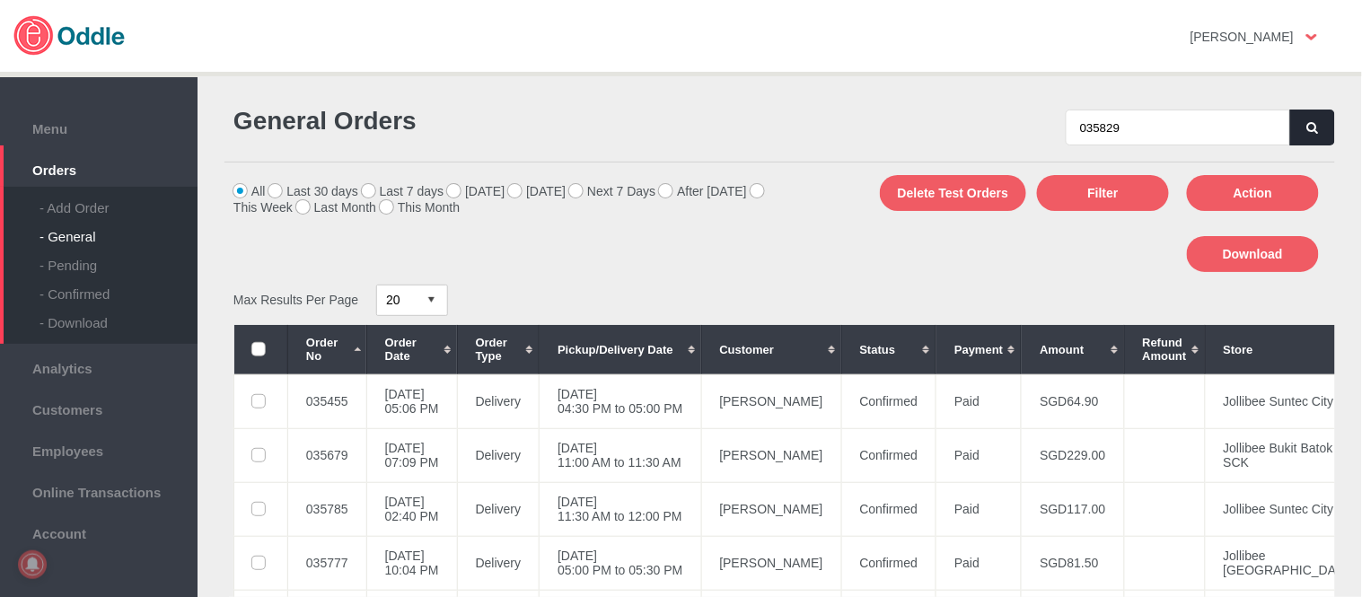
click at [1312, 127] on icon "button" at bounding box center [1312, 128] width 11 height 12
